Goal: Transaction & Acquisition: Obtain resource

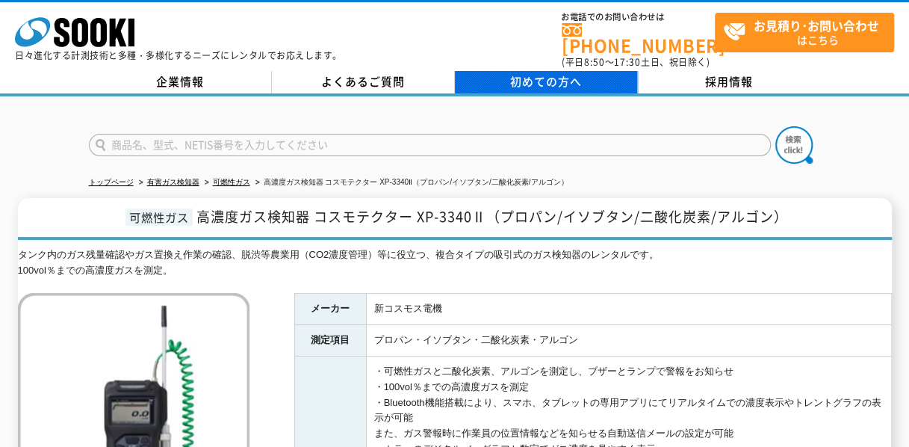
click at [479, 80] on link "初めての方へ" at bounding box center [546, 82] width 183 height 22
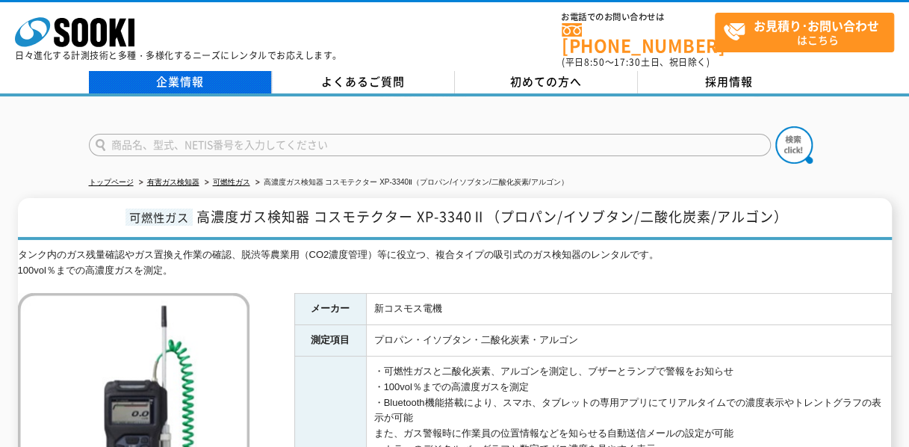
click at [150, 76] on link "企業情報" at bounding box center [180, 82] width 183 height 22
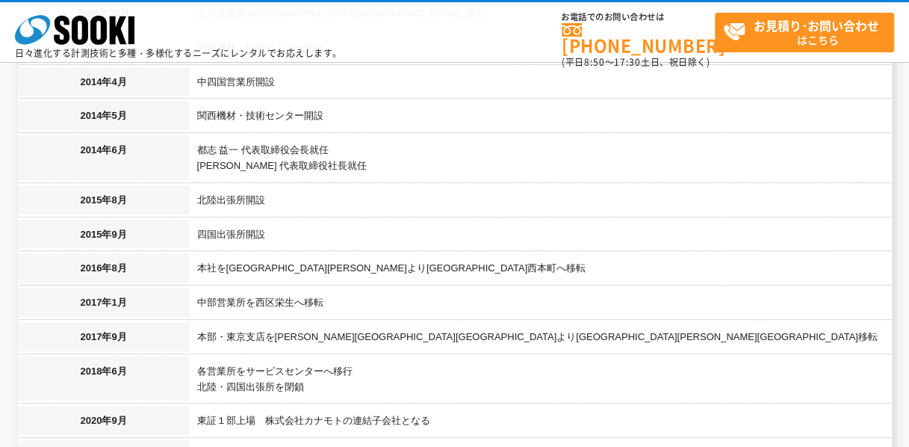
scroll to position [1608, 0]
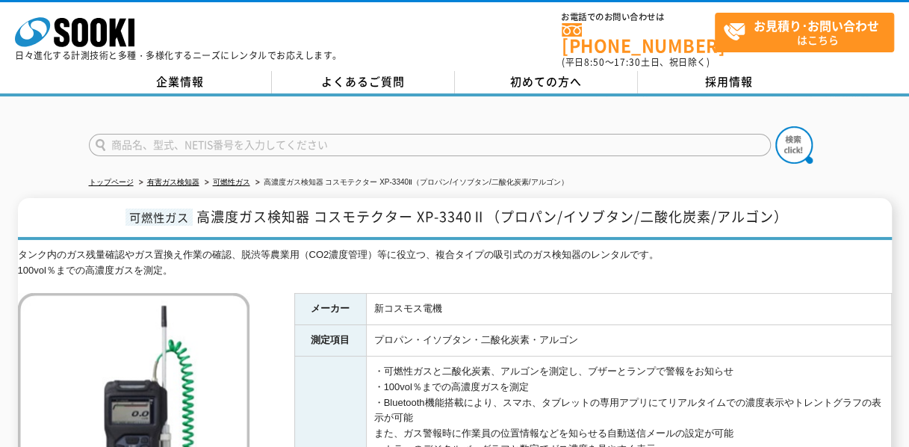
click at [66, 123] on div at bounding box center [454, 132] width 909 height 72
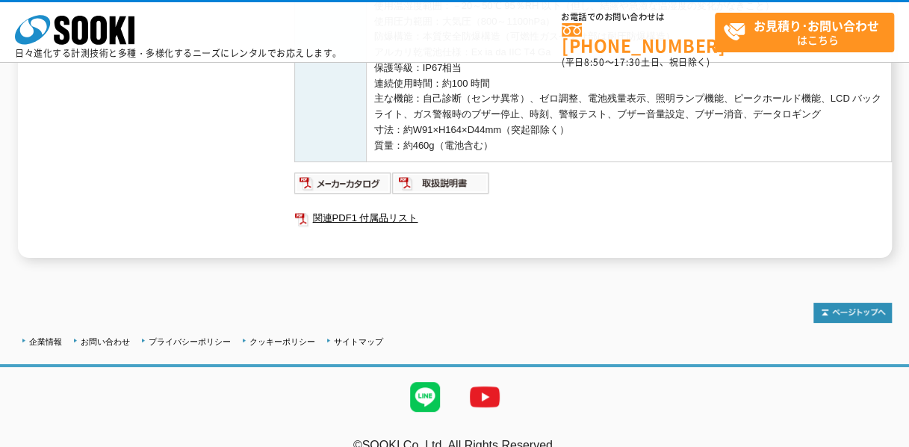
scroll to position [670, 0]
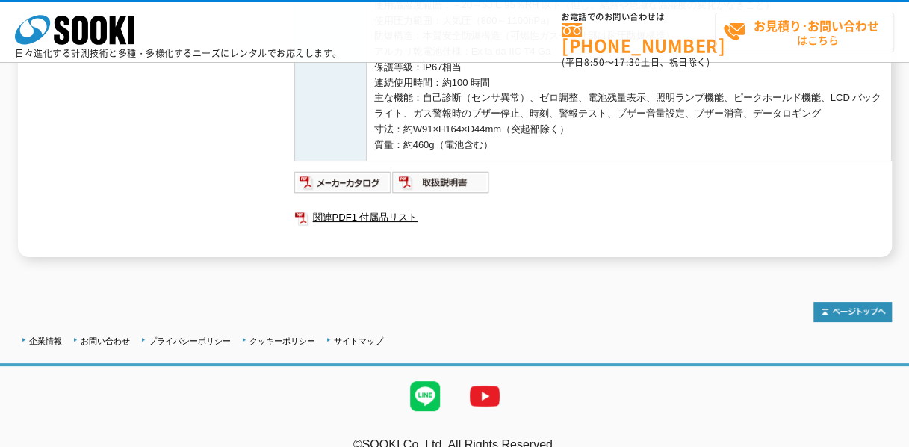
click at [734, 43] on span "お見積り･お問い合わせ はこちら" at bounding box center [808, 31] width 170 height 37
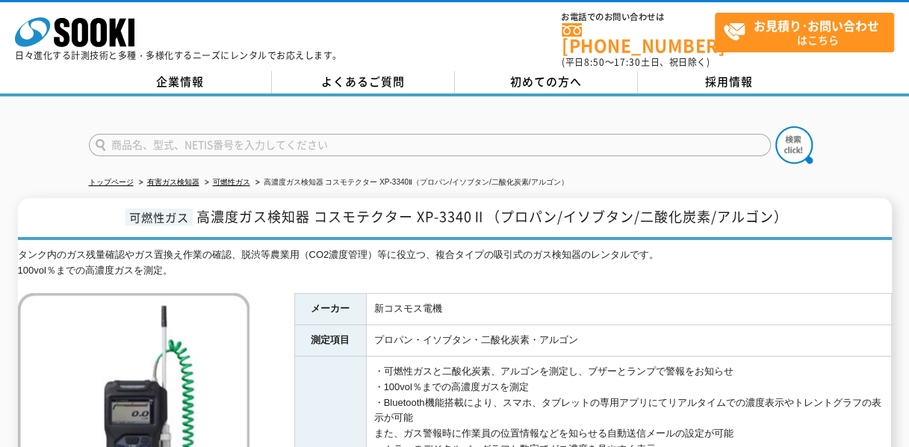
scroll to position [0, 0]
drag, startPoint x: 317, startPoint y: 207, endPoint x: 405, endPoint y: 205, distance: 88.2
click at [405, 206] on span "高濃度ガス検知器 コスモテクター XP-3340Ⅱ（プロパン/イソブタン/二酸化炭素/アルゴン）" at bounding box center [492, 216] width 592 height 20
drag, startPoint x: 405, startPoint y: 205, endPoint x: 418, endPoint y: 213, distance: 15.8
click at [418, 213] on span "高濃度ガス検知器 コスモテクター XP-3340Ⅱ（プロパン/イソブタン/二酸化炭素/アルゴン）" at bounding box center [492, 216] width 592 height 20
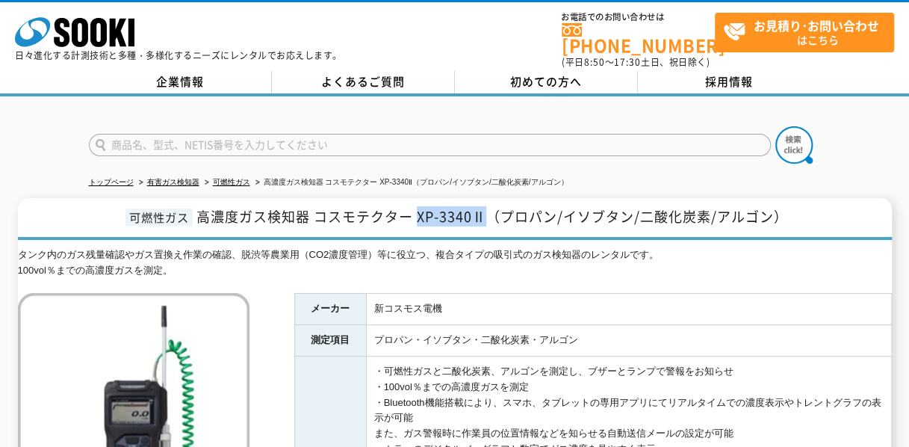
drag, startPoint x: 417, startPoint y: 207, endPoint x: 484, endPoint y: 209, distance: 67.3
click at [484, 209] on span "高濃度ガス検知器 コスモテクター XP-3340Ⅱ（プロパン/イソブタン/二酸化炭素/アルゴン）" at bounding box center [492, 216] width 592 height 20
copy span "XP-3340Ⅱ"
click at [446, 140] on input "text" at bounding box center [430, 145] width 682 height 22
paste input "XP-3340Ⅱ"
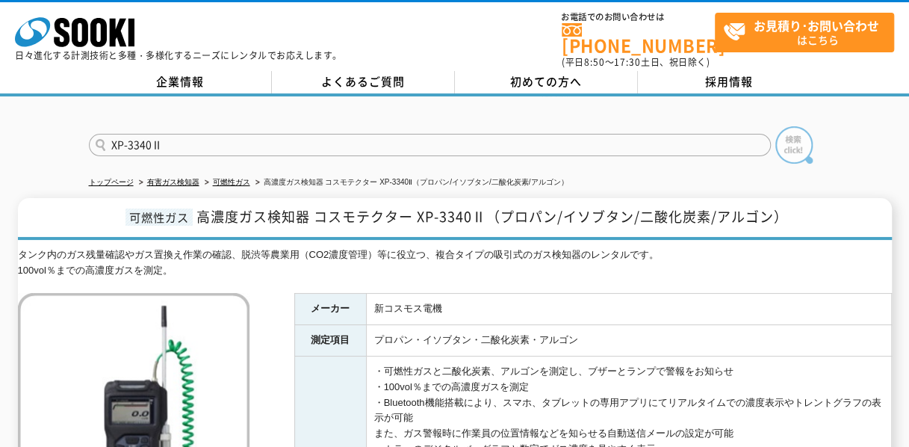
type input "XP-3340Ⅱ"
click at [777, 137] on img at bounding box center [794, 144] width 37 height 37
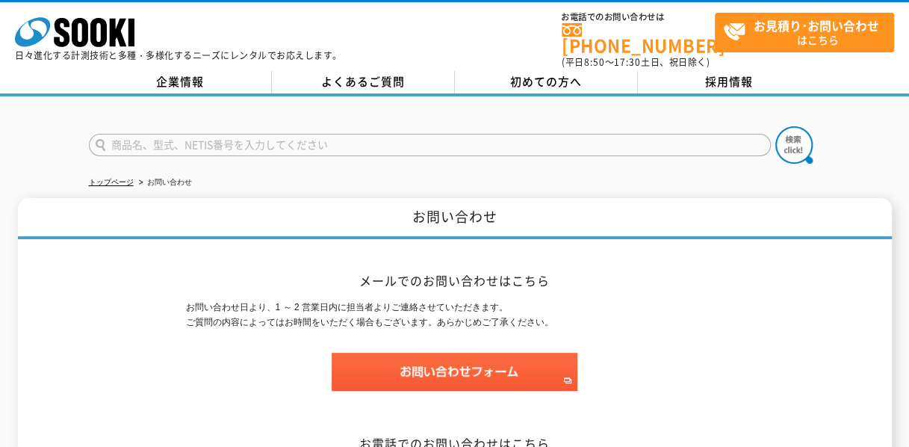
click at [530, 138] on input "text" at bounding box center [430, 145] width 682 height 22
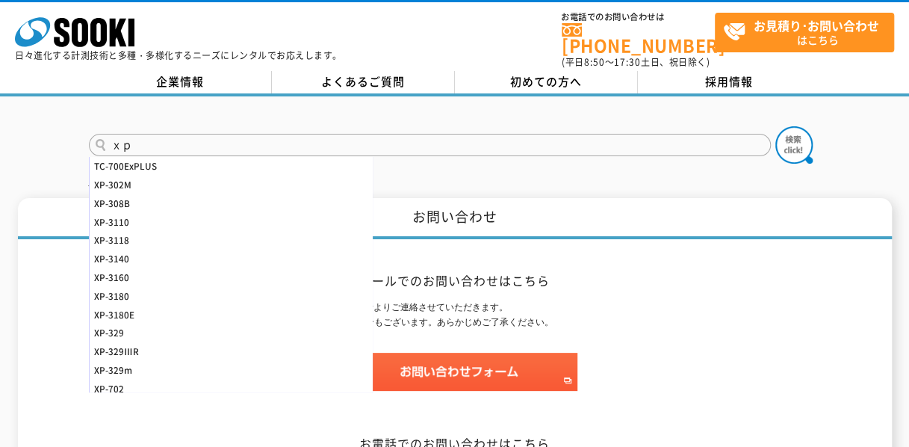
type input "ｘ"
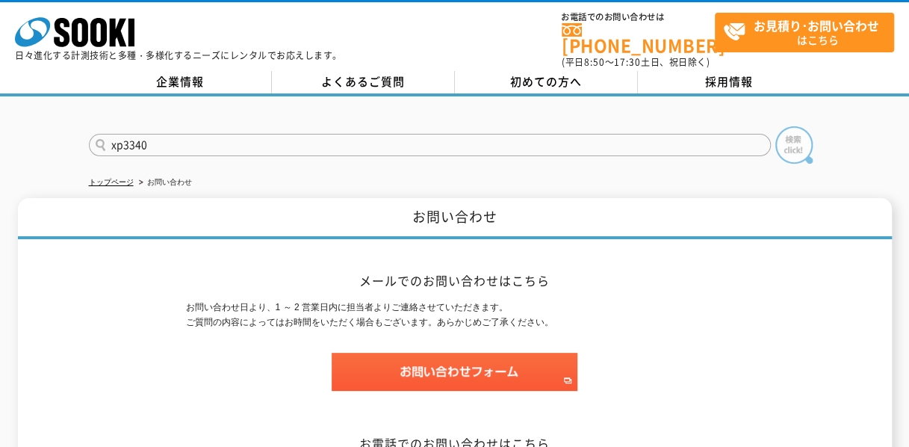
type input "xp3340"
click at [808, 130] on img at bounding box center [794, 144] width 37 height 37
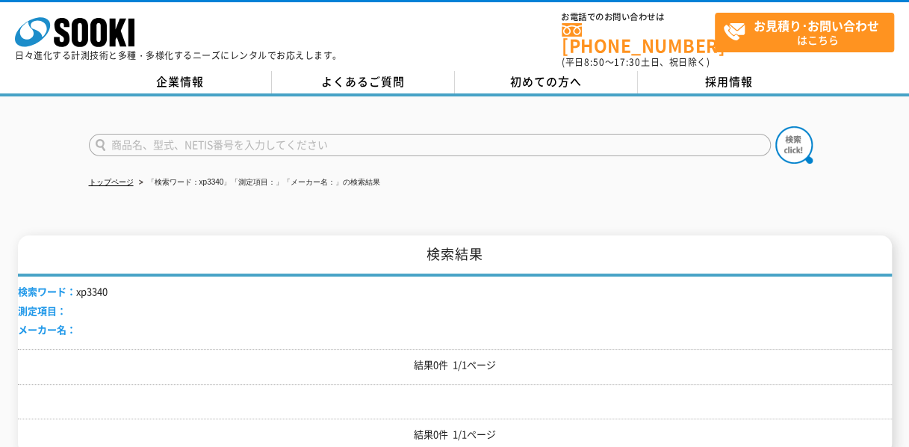
click at [248, 136] on input "text" at bounding box center [430, 145] width 682 height 22
type input "商品名、型式、NETIS番号を入力してください"
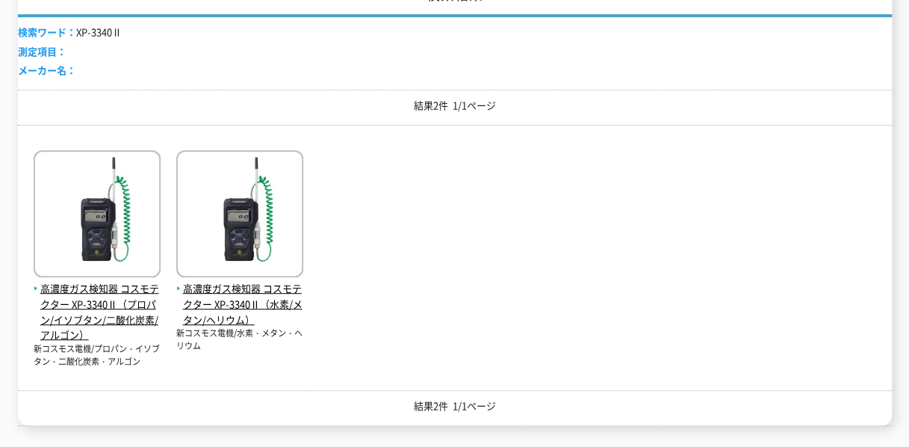
scroll to position [267, 0]
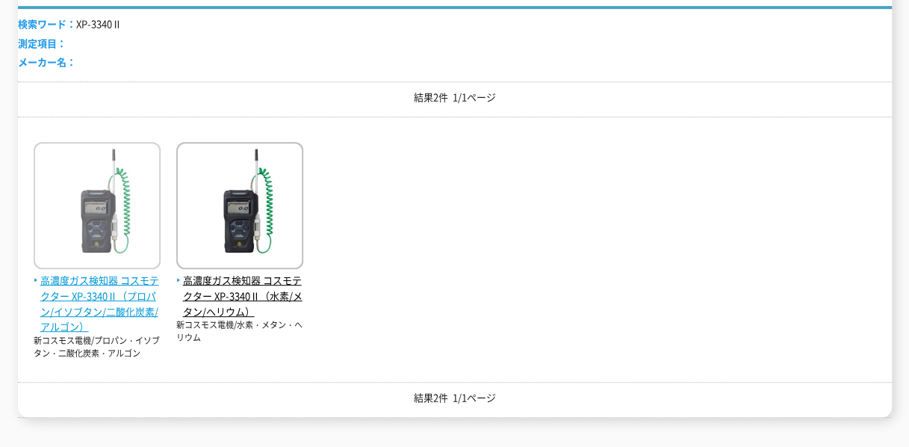
click at [112, 297] on span "高濃度ガス検知器 コスモテクター XP-3340Ⅱ（プロパン/イソブタン/二酸化炭素/アルゴン）" at bounding box center [97, 304] width 127 height 62
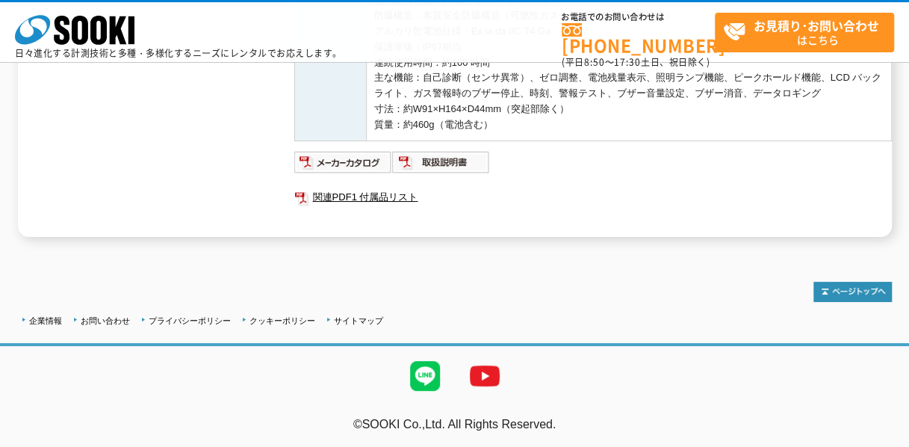
scroll to position [690, 0]
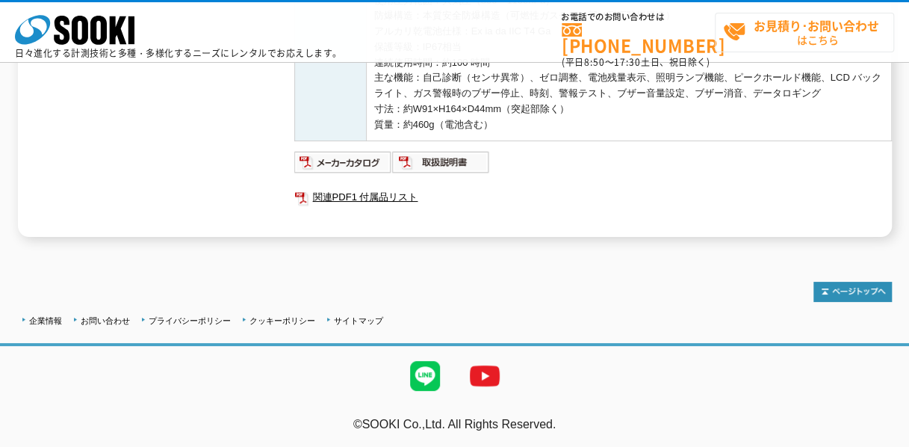
click at [743, 33] on span "お見積り･お問い合わせ はこちら" at bounding box center [808, 31] width 170 height 37
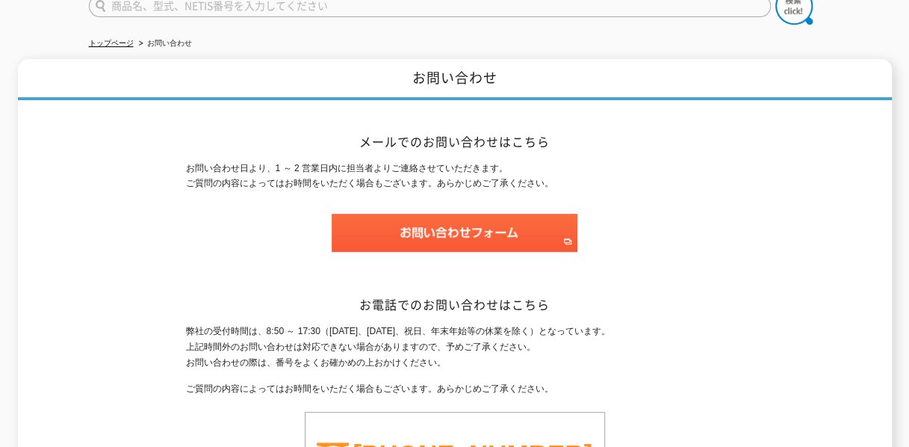
scroll to position [134, 0]
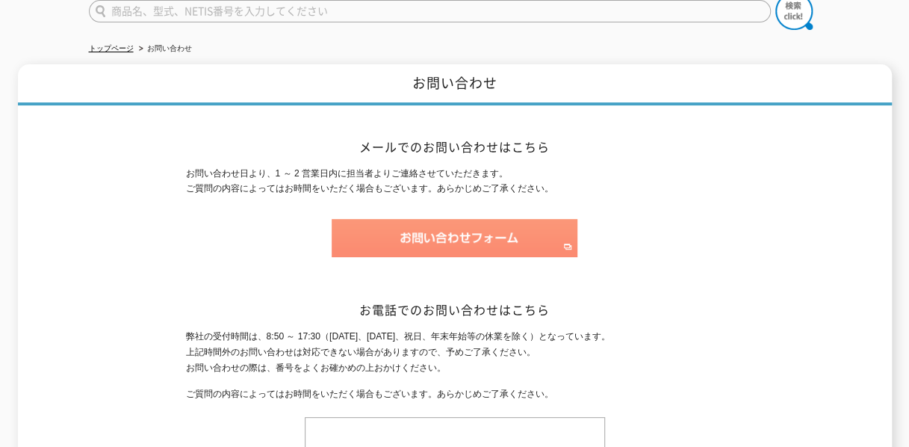
click at [471, 232] on img at bounding box center [455, 238] width 246 height 38
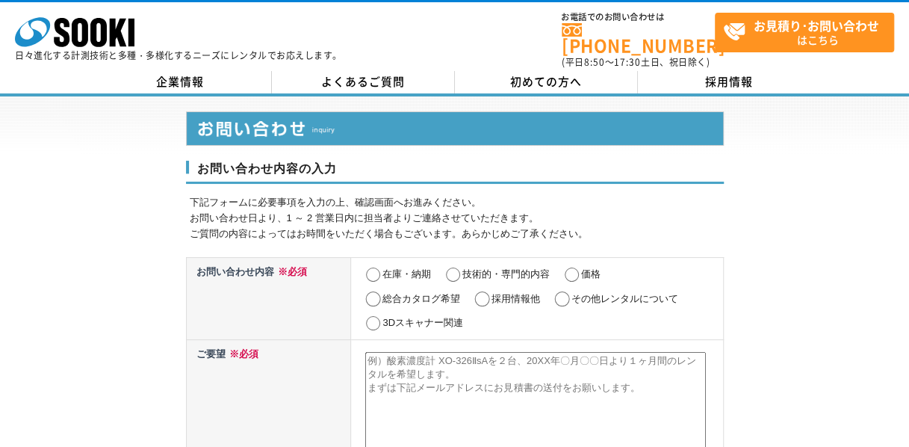
click at [371, 267] on input "在庫・納期" at bounding box center [373, 274] width 19 height 15
radio input "true"
